Goal: Find specific page/section: Find specific page/section

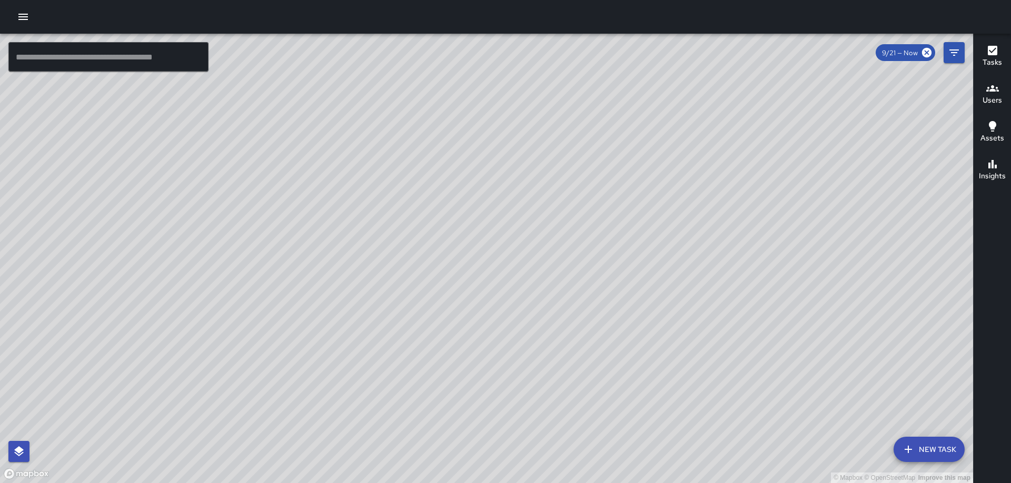
drag, startPoint x: 700, startPoint y: 337, endPoint x: 608, endPoint y: 203, distance: 162.5
click at [608, 203] on div "© Mapbox © OpenStreetMap Improve this map" at bounding box center [486, 259] width 973 height 450
drag, startPoint x: 632, startPoint y: 218, endPoint x: 623, endPoint y: 268, distance: 50.2
click at [636, 274] on div "© Mapbox © OpenStreetMap Improve this map" at bounding box center [486, 259] width 973 height 450
click at [988, 95] on h6 "Users" at bounding box center [991, 101] width 19 height 12
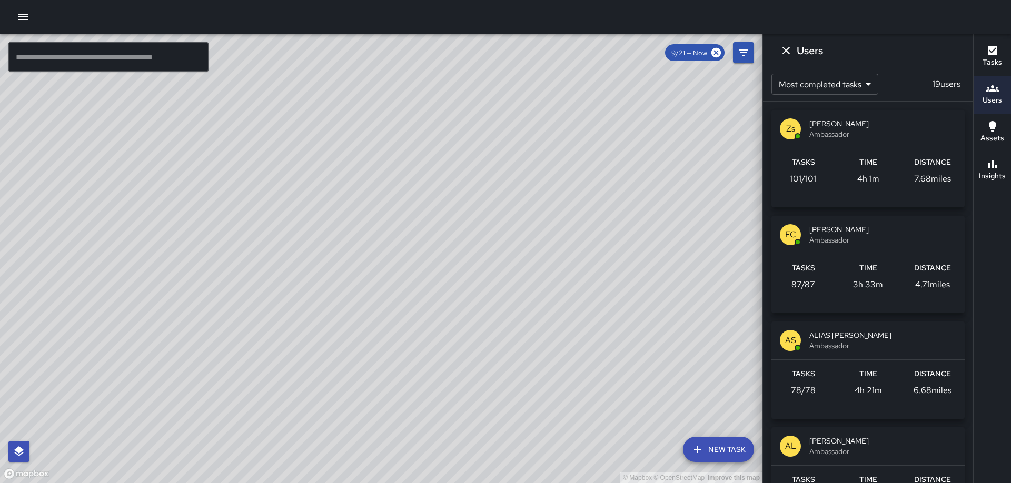
click at [882, 115] on div "Zs [PERSON_NAME] Ambassador" at bounding box center [867, 129] width 193 height 38
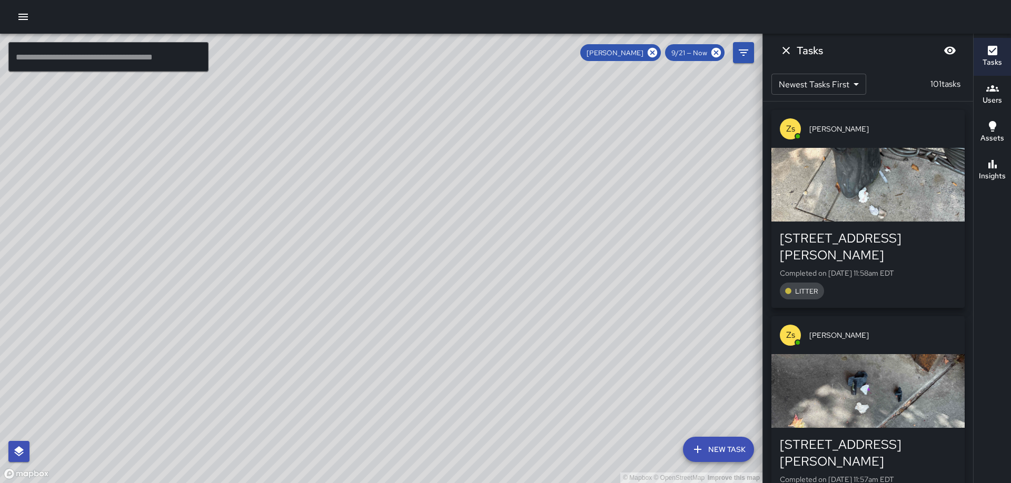
drag, startPoint x: 520, startPoint y: 274, endPoint x: 532, endPoint y: 368, distance: 94.6
click at [532, 368] on div "© Mapbox © OpenStreetMap Improve this map" at bounding box center [381, 259] width 762 height 450
drag, startPoint x: 495, startPoint y: 226, endPoint x: 427, endPoint y: 371, distance: 160.4
click at [427, 371] on div "© Mapbox © OpenStreetMap Improve this map" at bounding box center [381, 259] width 762 height 450
drag, startPoint x: 491, startPoint y: 347, endPoint x: 341, endPoint y: 263, distance: 172.3
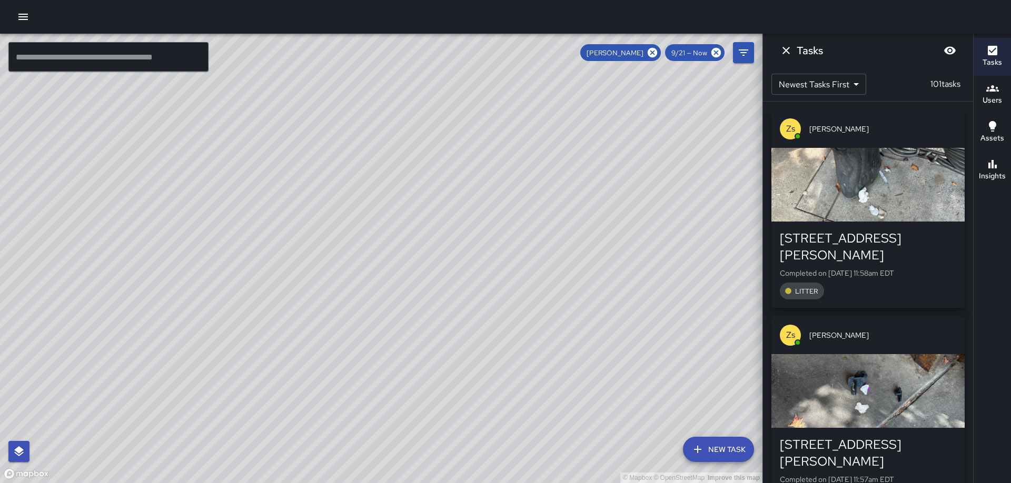
click at [341, 263] on div "© Mapbox © OpenStreetMap Improve this map" at bounding box center [381, 259] width 762 height 450
drag, startPoint x: 382, startPoint y: 183, endPoint x: 381, endPoint y: 274, distance: 91.1
click at [381, 274] on div "© Mapbox © OpenStreetMap Improve this map" at bounding box center [381, 259] width 762 height 450
drag, startPoint x: 532, startPoint y: 269, endPoint x: 479, endPoint y: 285, distance: 55.1
click at [479, 285] on div "© Mapbox © OpenStreetMap Improve this map" at bounding box center [381, 259] width 762 height 450
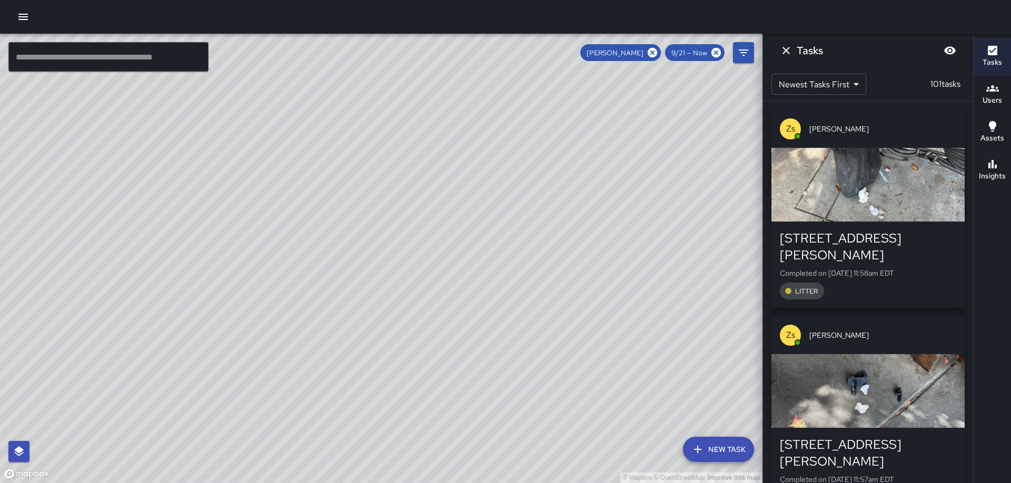
drag, startPoint x: 320, startPoint y: 352, endPoint x: 444, endPoint y: 299, distance: 134.9
click at [444, 299] on div "© Mapbox © OpenStreetMap Improve this map" at bounding box center [381, 259] width 762 height 450
click at [651, 55] on icon at bounding box center [652, 52] width 9 height 9
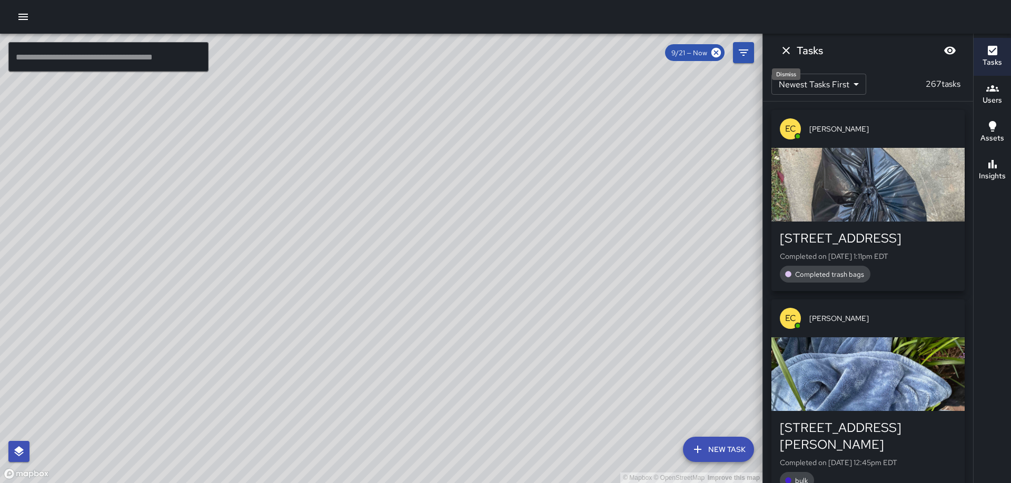
click at [784, 53] on icon "Dismiss" at bounding box center [786, 50] width 13 height 13
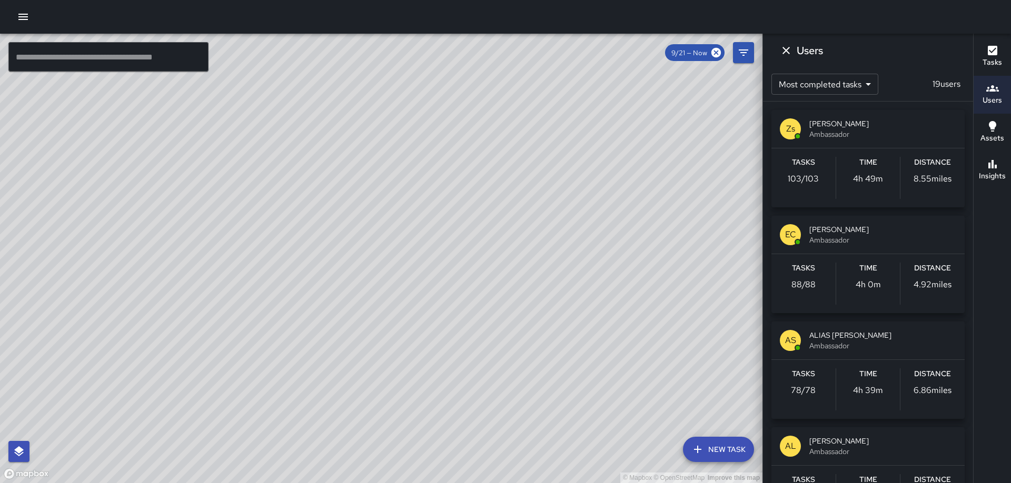
scroll to position [23, 0]
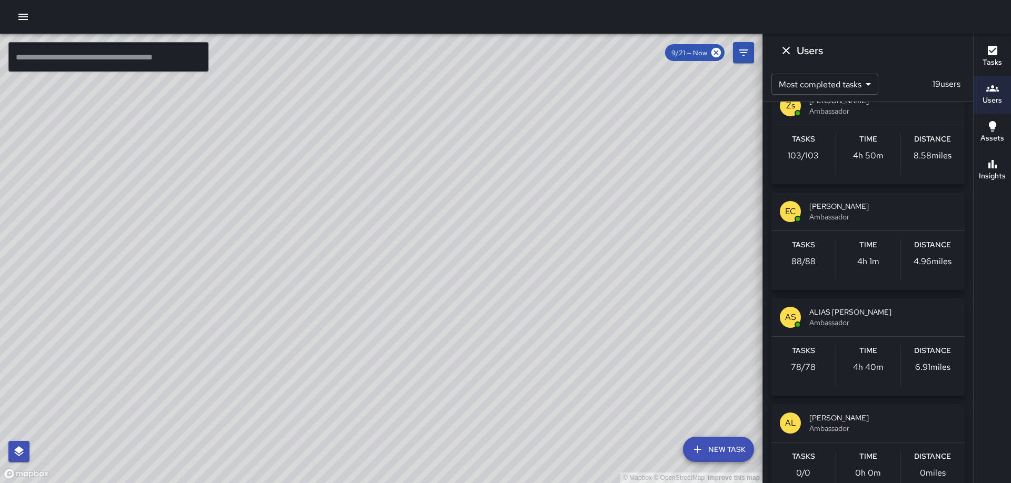
drag, startPoint x: 686, startPoint y: 119, endPoint x: 191, endPoint y: 132, distance: 496.1
click at [191, 132] on div "© Mapbox © OpenStreetMap Improve this map" at bounding box center [381, 259] width 762 height 450
drag, startPoint x: 559, startPoint y: 175, endPoint x: 582, endPoint y: 260, distance: 87.9
click at [581, 261] on div "© Mapbox © OpenStreetMap Improve this map" at bounding box center [381, 259] width 762 height 450
click at [788, 52] on icon "Dismiss" at bounding box center [786, 50] width 13 height 13
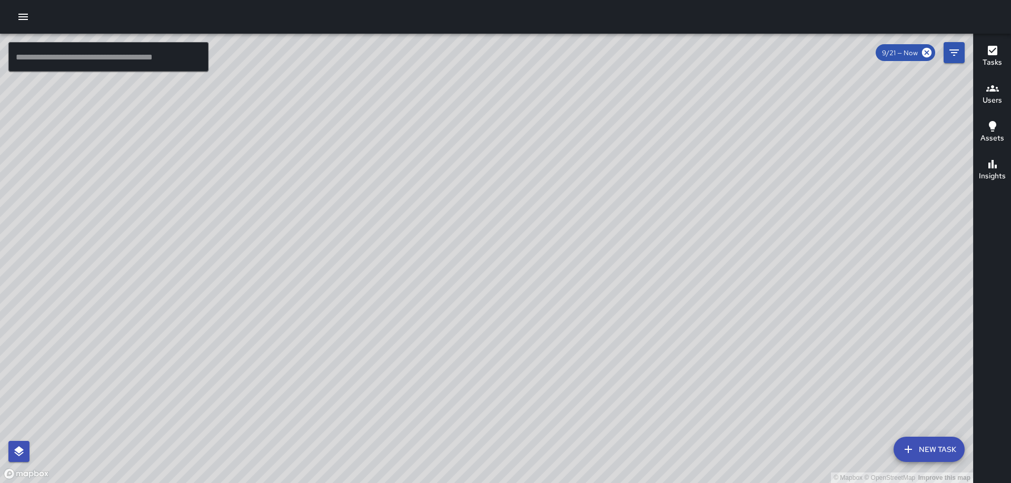
drag, startPoint x: 714, startPoint y: 281, endPoint x: 781, endPoint y: 230, distance: 84.0
click at [781, 230] on div "© Mapbox © OpenStreetMap Improve this map" at bounding box center [486, 259] width 973 height 450
